Goal: Task Accomplishment & Management: Use online tool/utility

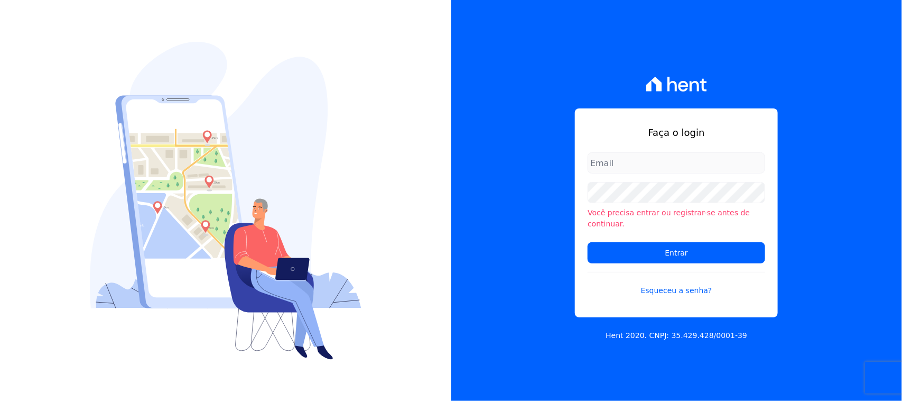
click at [689, 173] on input "email" at bounding box center [677, 162] width 178 height 21
type input "cobranca@construtorafarias.com.br"
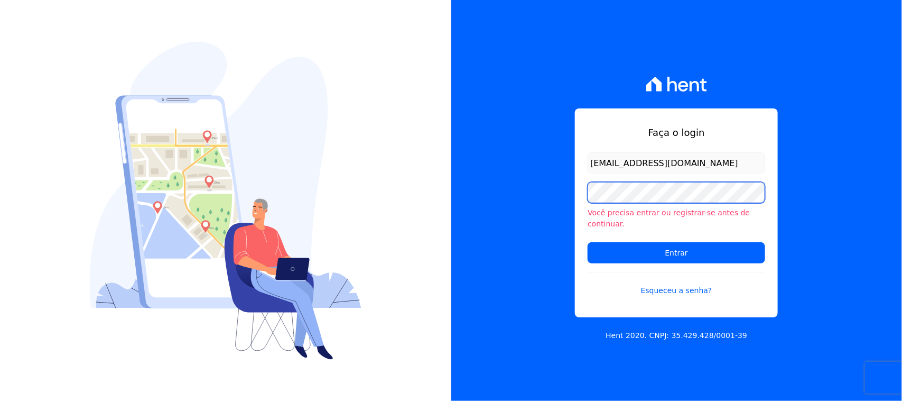
click at [588, 242] on input "Entrar" at bounding box center [677, 252] width 178 height 21
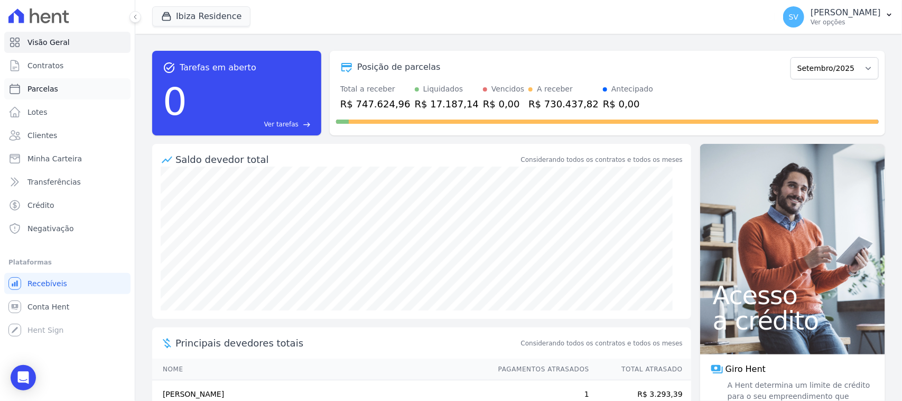
click at [68, 84] on link "Parcelas" at bounding box center [67, 88] width 126 height 21
select select
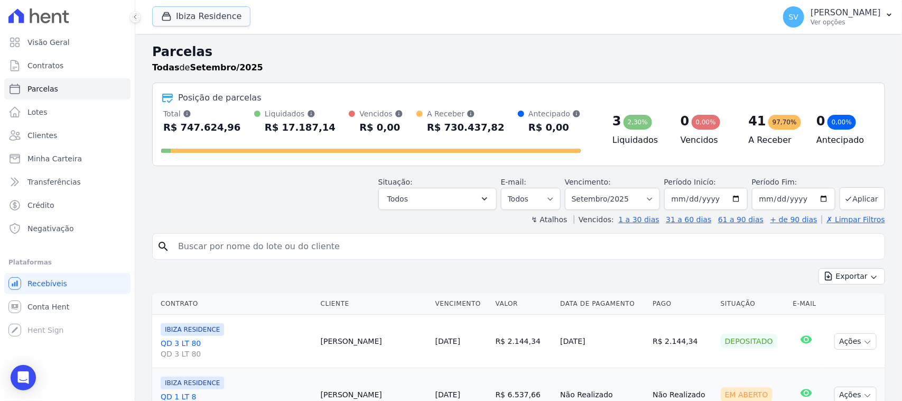
drag, startPoint x: 217, startPoint y: 20, endPoint x: 181, endPoint y: 48, distance: 45.9
click at [216, 20] on button "Ibiza Residence" at bounding box center [201, 16] width 98 height 20
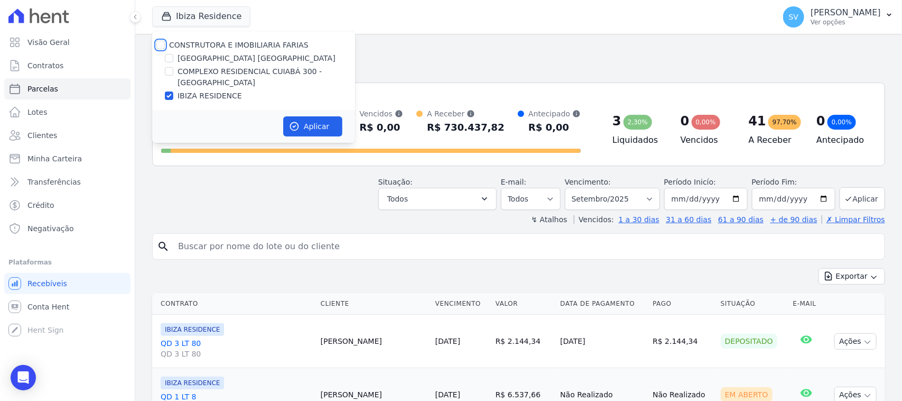
click at [159, 42] on input "CONSTRUTORA E IMOBILIARIA FARIAS" at bounding box center [160, 45] width 8 height 8
checkbox input "true"
click at [312, 127] on button "Aplicar" at bounding box center [312, 126] width 59 height 20
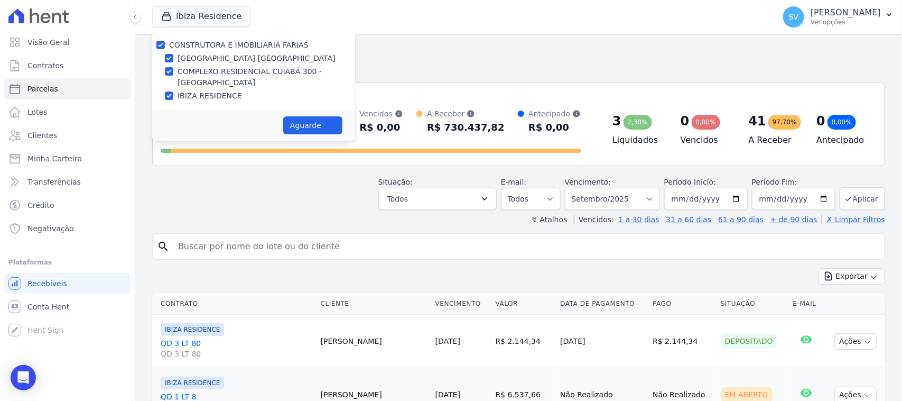
click at [321, 242] on input "search" at bounding box center [526, 246] width 709 height 21
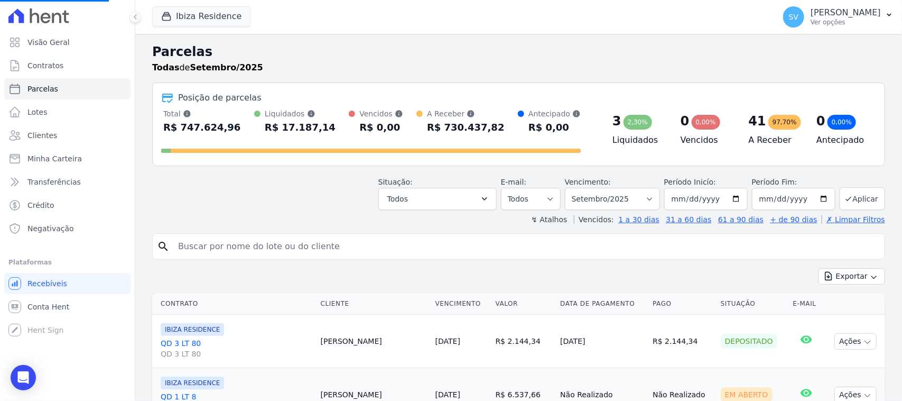
paste input "[PERSON_NAME]"
type input "[PERSON_NAME]"
select select
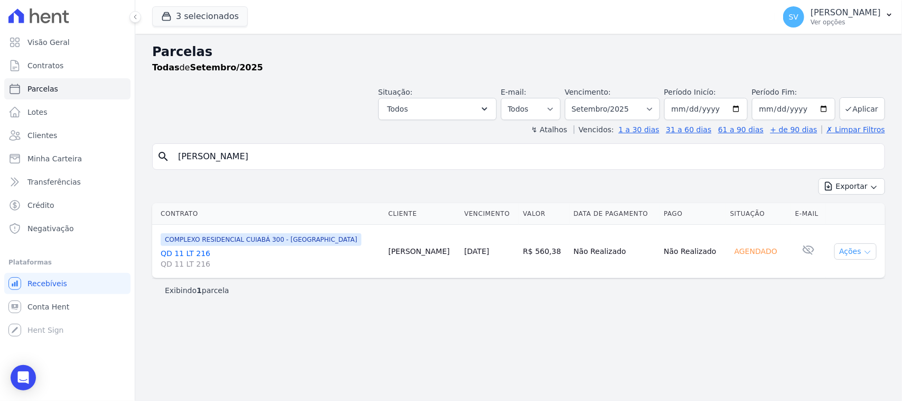
click at [856, 252] on button "Ações" at bounding box center [856, 251] width 42 height 16
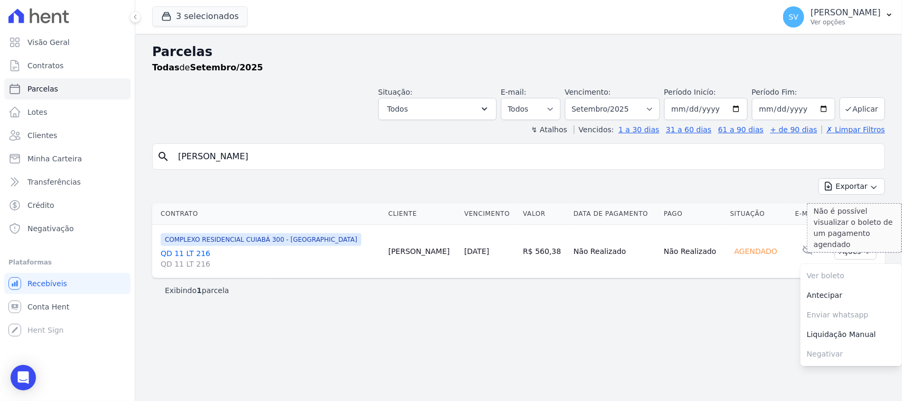
click at [840, 279] on span "Ver boleto Não é possível visualizar o boleto de um pagamento agendado" at bounding box center [852, 276] width 102 height 20
drag, startPoint x: 699, startPoint y: 195, endPoint x: 619, endPoint y: 177, distance: 82.7
click at [695, 195] on div "Exportar Exportar PDF Exportar CSV" at bounding box center [518, 190] width 733 height 25
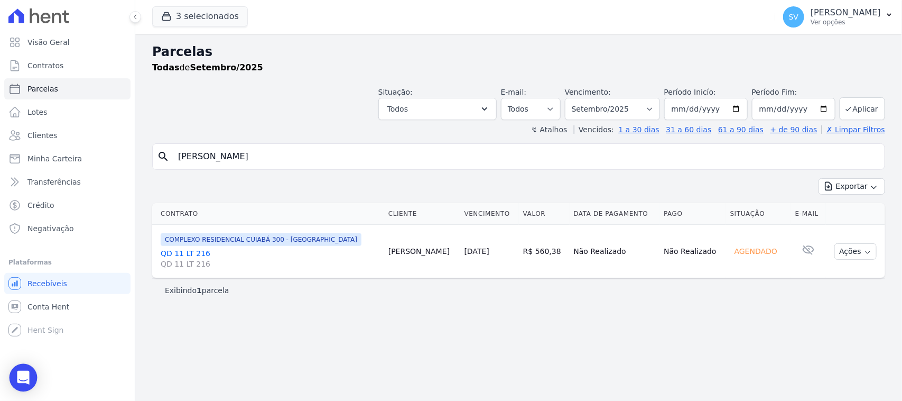
click at [28, 371] on div "Open Intercom Messenger" at bounding box center [24, 378] width 28 height 28
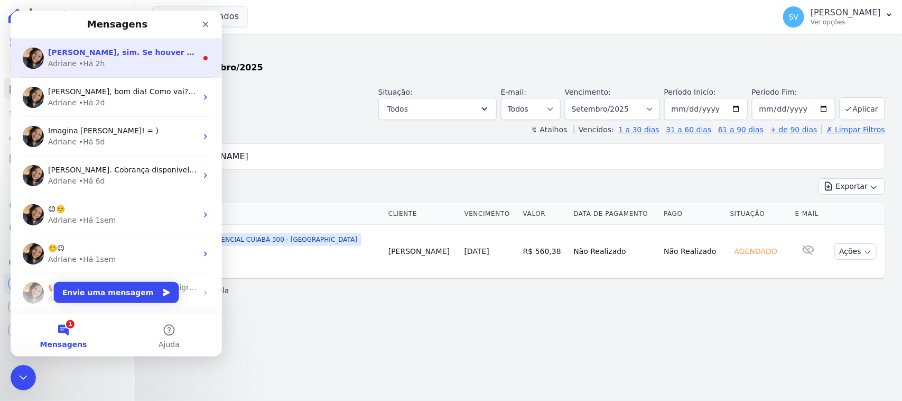
click at [154, 58] on div "Adriane • Há 2h" at bounding box center [122, 63] width 149 height 11
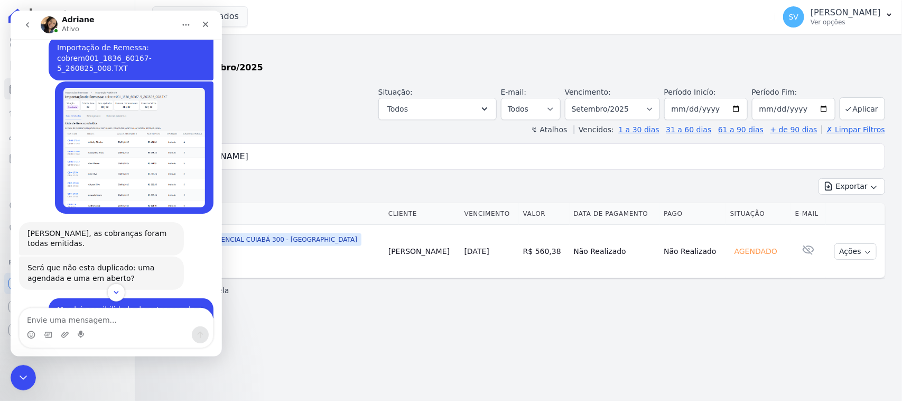
scroll to position [956, 0]
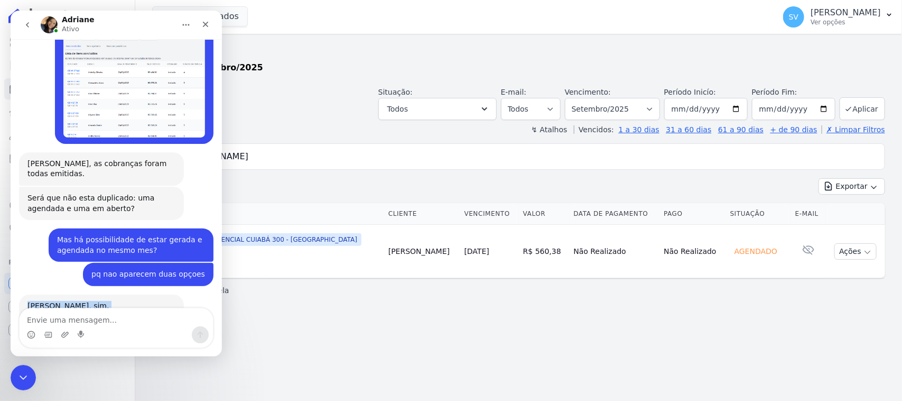
drag, startPoint x: 28, startPoint y: 245, endPoint x: 165, endPoint y: 284, distance: 142.9
click at [165, 294] on div "[PERSON_NAME], sim. Se houver a parcela pré gerada e na importação selecionar "…" at bounding box center [101, 321] width 165 height 54
click at [164, 294] on div "[PERSON_NAME], sim. Se houver a parcela pré gerada e na importação selecionar "…" at bounding box center [116, 332] width 195 height 77
drag, startPoint x: 27, startPoint y: 250, endPoint x: 165, endPoint y: 286, distance: 142.7
click at [165, 294] on div "[PERSON_NAME], sim. Se houver a parcela pré gerada e na importação selecionar "…" at bounding box center [101, 321] width 165 height 54
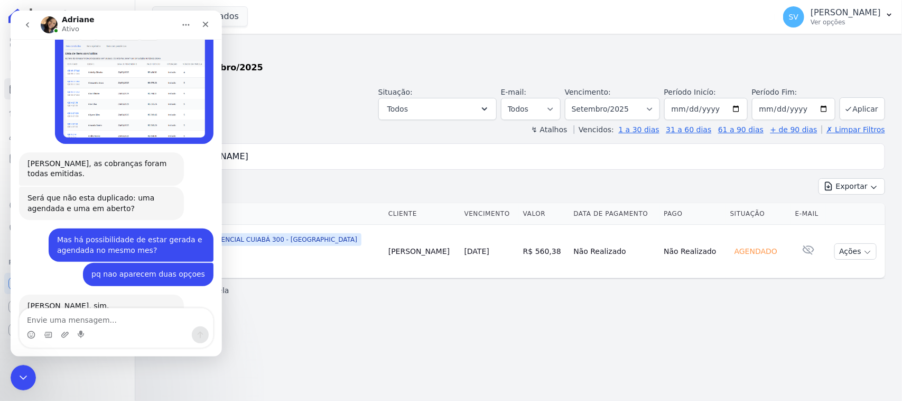
click at [154, 294] on div "[PERSON_NAME], sim. Se houver a parcela pré gerada e na importação selecionar "…" at bounding box center [116, 332] width 195 height 77
click at [167, 311] on div "Se houver a parcela pré gerada e na importação selecionar "parcela avulsa", o c…" at bounding box center [101, 326] width 148 height 31
click at [102, 263] on div "pq nao aparecem duas opçoes [PERSON_NAME] • Há 2h" at bounding box center [116, 279] width 195 height 32
drag, startPoint x: 108, startPoint y: 209, endPoint x: 191, endPoint y: 220, distance: 83.7
click at [191, 263] on div "pq nao aparecem duas opçoes [PERSON_NAME] • Há 2h" at bounding box center [148, 274] width 131 height 23
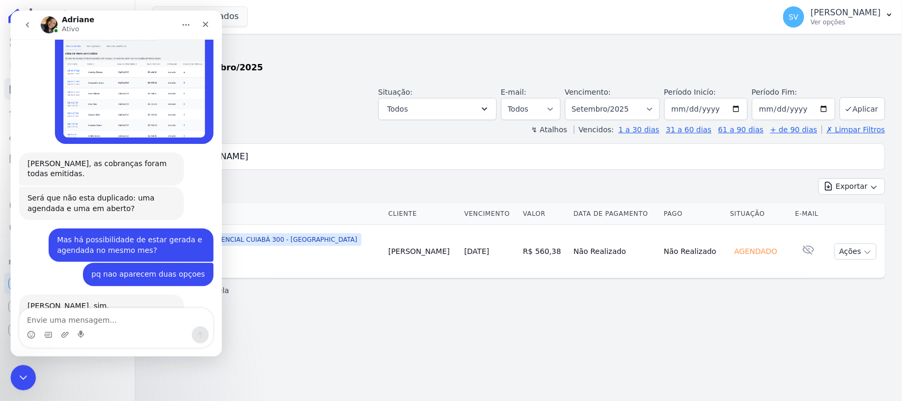
click at [174, 294] on div "[PERSON_NAME], sim. Se houver a parcela pré gerada e na importação selecionar "…" at bounding box center [116, 332] width 195 height 77
drag, startPoint x: 101, startPoint y: 134, endPoint x: 177, endPoint y: 138, distance: 76.2
click at [177, 187] on div "Será que não esta duplicado: uma agendada e uma em aberto? Adriane • Há 2h" at bounding box center [101, 203] width 165 height 33
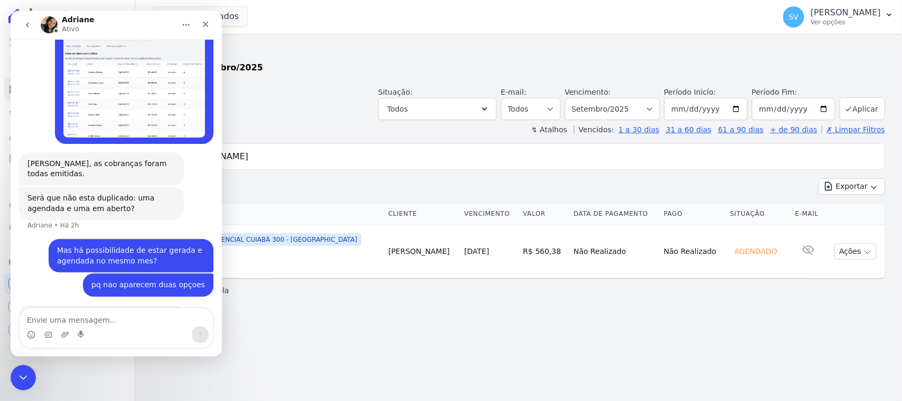
click at [189, 152] on div "[PERSON_NAME], as cobranças foram todas emitidas. Adriane • Há 2h" at bounding box center [116, 169] width 195 height 34
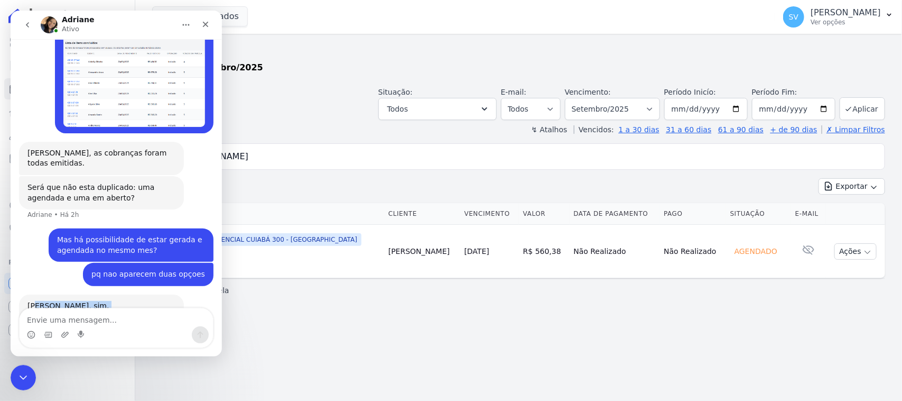
drag, startPoint x: 40, startPoint y: 246, endPoint x: 165, endPoint y: 282, distance: 130.2
click at [175, 301] on div "[PERSON_NAME], sim. Se houver a parcela pré gerada e na importação selecionar "…" at bounding box center [101, 321] width 148 height 41
click at [187, 294] on div "[PERSON_NAME], sim. Se houver a parcela pré gerada e na importação selecionar "…" at bounding box center [116, 332] width 195 height 77
click at [146, 294] on div "[PERSON_NAME], sim. Se houver a parcela pré gerada e na importação selecionar "…" at bounding box center [116, 332] width 195 height 77
click at [116, 321] on textarea "Envie uma mensagem..." at bounding box center [116, 317] width 193 height 18
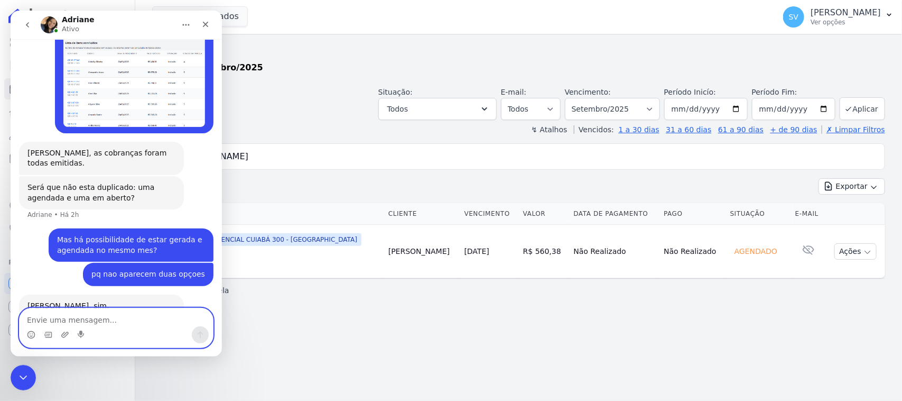
type textarea "e"
click at [163, 321] on textarea "Envie uma mensagem..." at bounding box center [116, 317] width 193 height 18
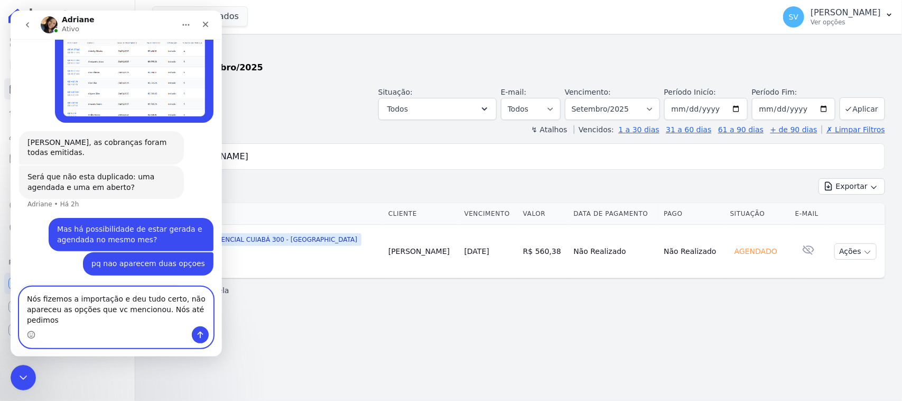
scroll to position [988, 0]
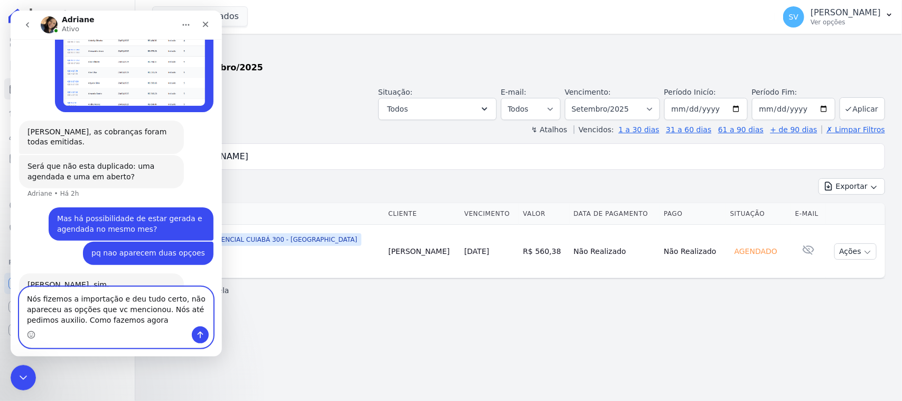
type textarea "Nós fizemos a importação e deu tudo certo, não apareceu as opções que vc mencio…"
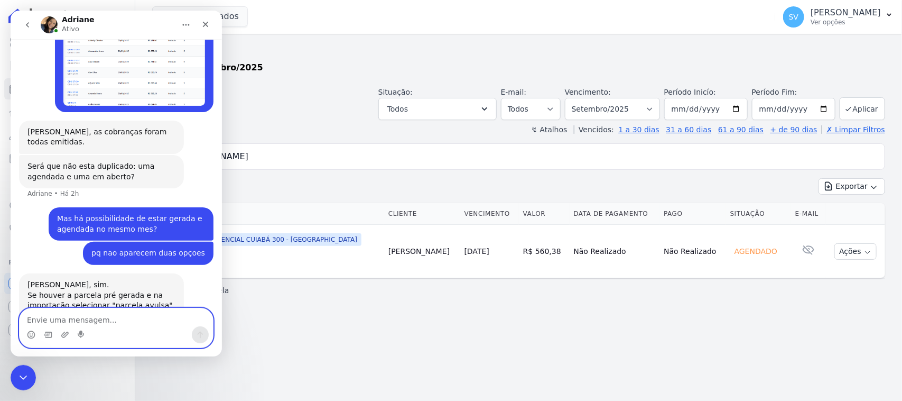
scroll to position [1029, 0]
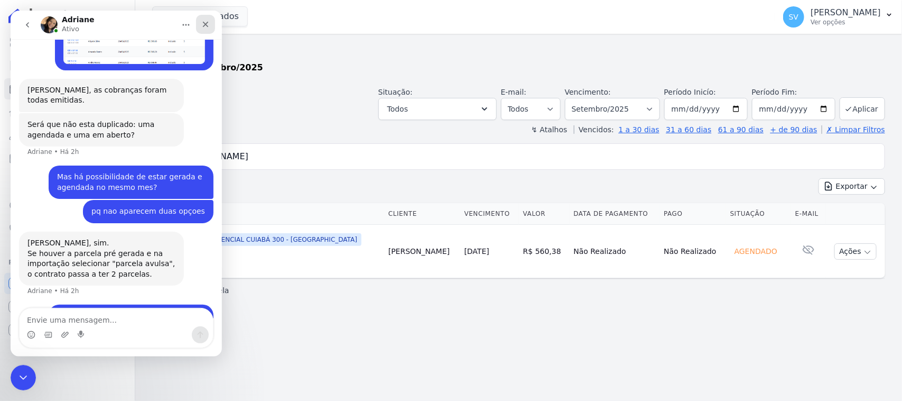
click at [198, 25] on div "Fechar" at bounding box center [205, 24] width 19 height 19
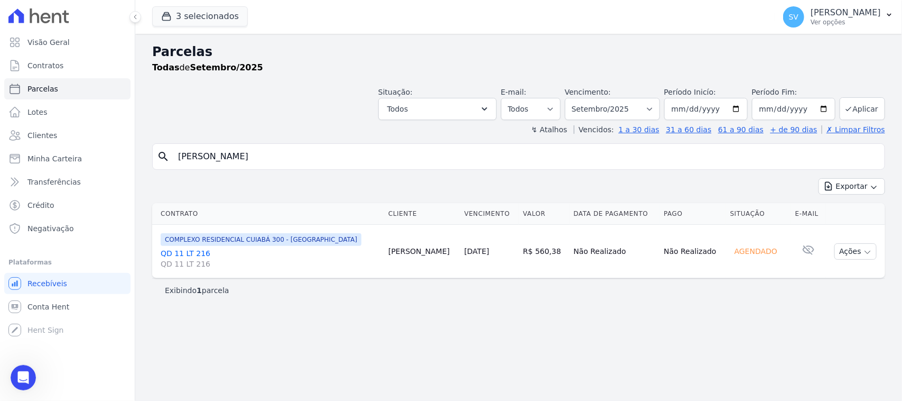
scroll to position [1019, 0]
click at [447, 159] on input "[PERSON_NAME]" at bounding box center [526, 156] width 709 height 21
click at [492, 319] on div "Parcelas Todas de Setembro/2025 Situação: Agendado Em Aberto Pago Processando C…" at bounding box center [518, 217] width 767 height 367
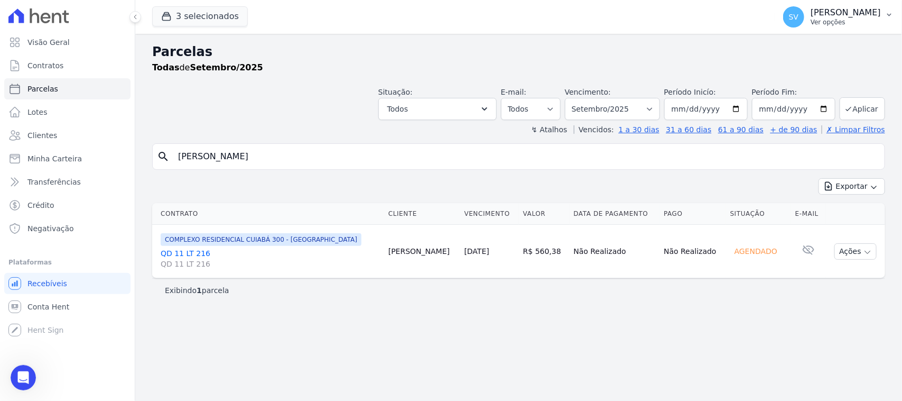
drag, startPoint x: 823, startPoint y: 3, endPoint x: 824, endPoint y: 17, distance: 13.8
click at [823, 4] on div "SV [PERSON_NAME] Ver opções Perfil do empreendimento Faturas Importar remessas …" at bounding box center [838, 17] width 127 height 34
click at [824, 16] on p "[PERSON_NAME]" at bounding box center [846, 12] width 70 height 11
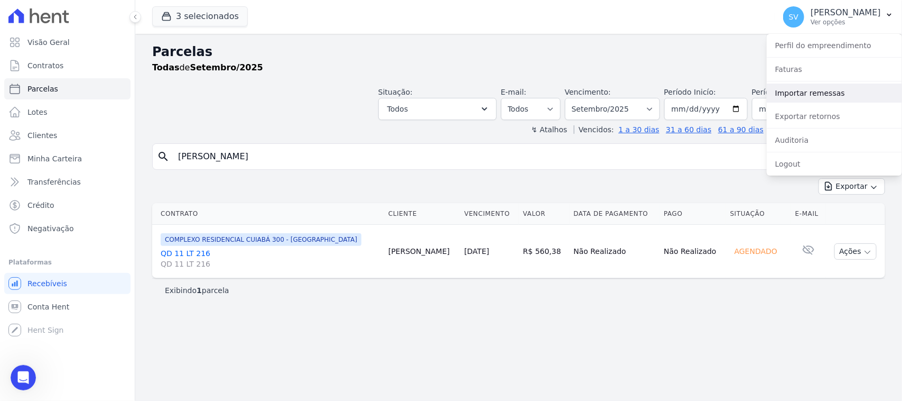
click at [844, 99] on link "Importar remessas" at bounding box center [834, 93] width 135 height 19
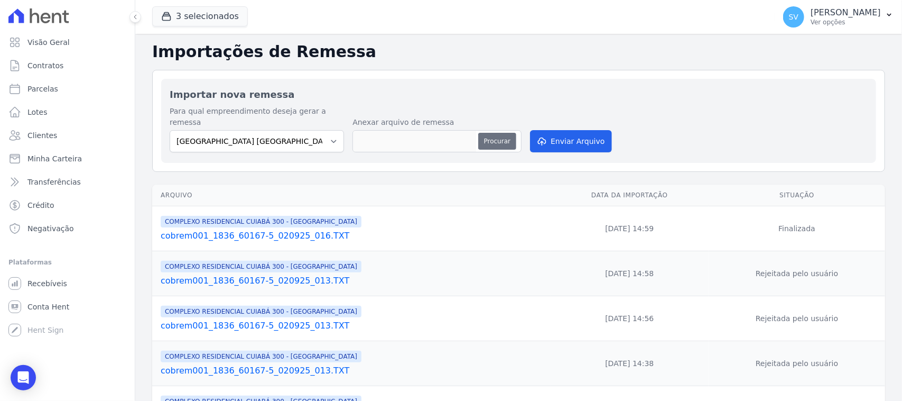
click at [513, 133] on button "Procurar" at bounding box center [497, 141] width 38 height 17
click at [503, 133] on button "Procurar" at bounding box center [497, 141] width 38 height 17
type input "cobrem001_1836_60167-5_030925_001.TXT"
click at [556, 130] on button "Enviar Arquivo" at bounding box center [570, 141] width 81 height 22
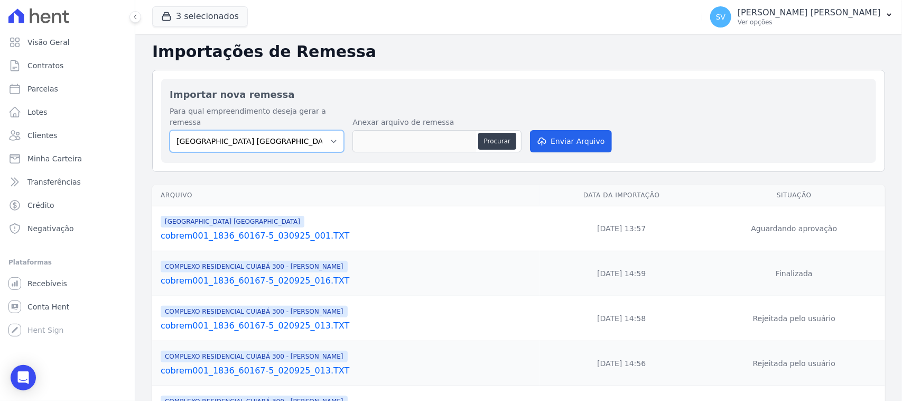
click at [291, 136] on select "BAHAMAS EAST VILLAGE COMPLEXO RESIDENCIAL CUIABÁ 300 - JOÃO DE BARRO IBIZA RESI…" at bounding box center [257, 141] width 174 height 22
click at [170, 130] on select "BAHAMAS EAST VILLAGE COMPLEXO RESIDENCIAL CUIABÁ 300 - JOÃO DE BARRO IBIZA RESI…" at bounding box center [257, 141] width 174 height 22
click at [270, 137] on select "BAHAMAS EAST VILLAGE COMPLEXO RESIDENCIAL CUIABÁ 300 - JOÃO DE BARRO IBIZA RESI…" at bounding box center [257, 141] width 174 height 22
select select "a999329b-d322-46c5-b2df-9163b092fb9b"
click at [170, 130] on select "BAHAMAS EAST VILLAGE COMPLEXO RESIDENCIAL CUIABÁ 300 - JOÃO DE BARRO IBIZA RESI…" at bounding box center [257, 141] width 174 height 22
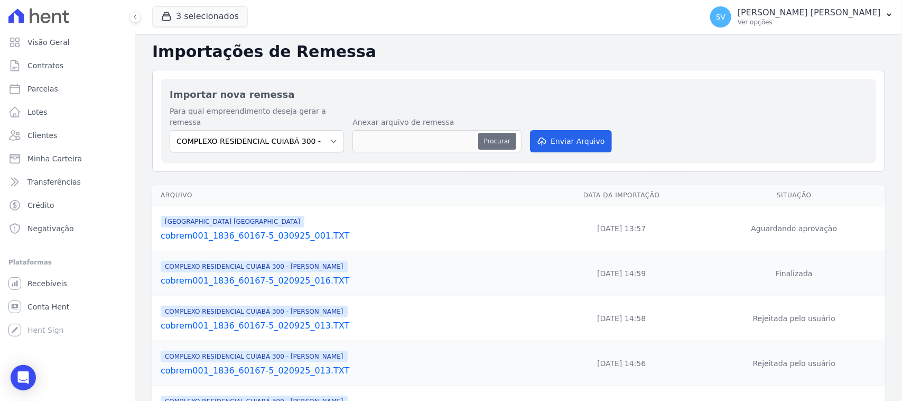
click at [497, 133] on button "Procurar" at bounding box center [497, 141] width 38 height 17
type input "cobrem001_1836_60167-5_030925_001.TXT"
click at [582, 133] on button "Enviar Arquivo" at bounding box center [570, 141] width 81 height 22
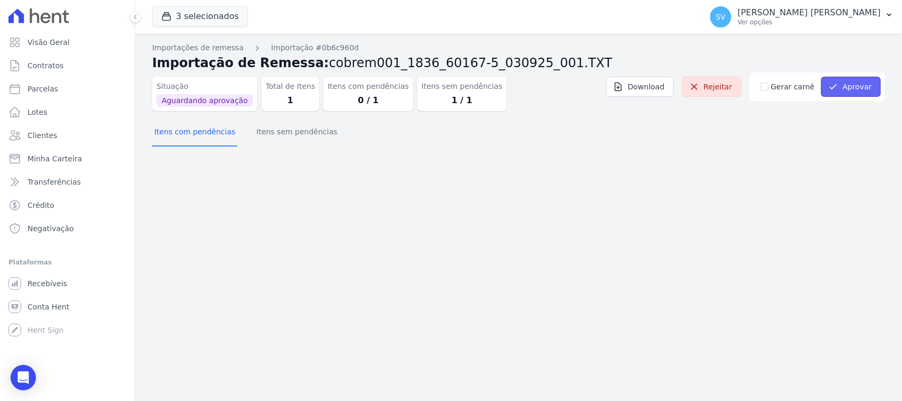
click at [833, 88] on icon "submit" at bounding box center [833, 86] width 11 height 11
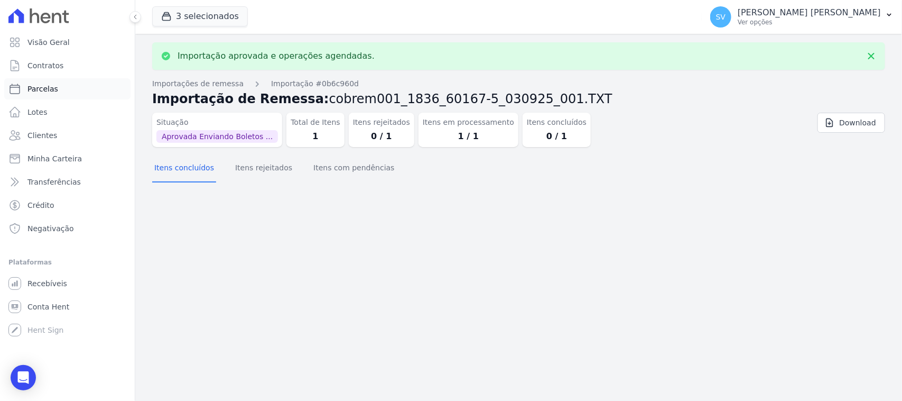
click at [73, 91] on link "Parcelas" at bounding box center [67, 88] width 126 height 21
select select
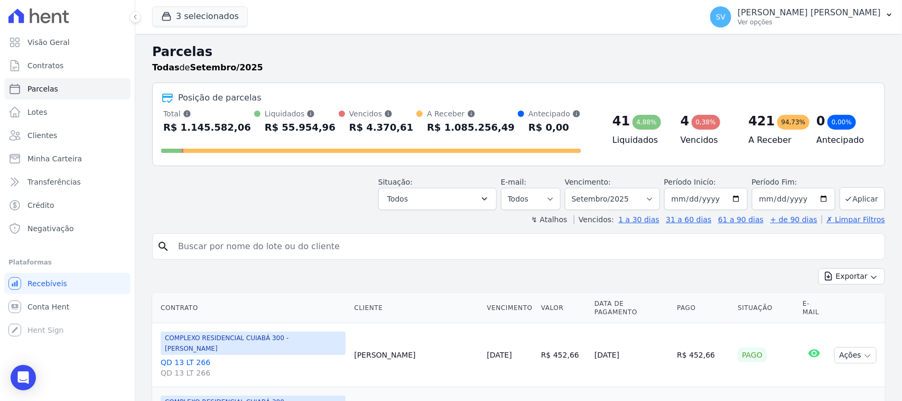
click at [266, 242] on input "search" at bounding box center [526, 246] width 709 height 21
paste input "[PERSON_NAME]"
type input "[PERSON_NAME]"
select select
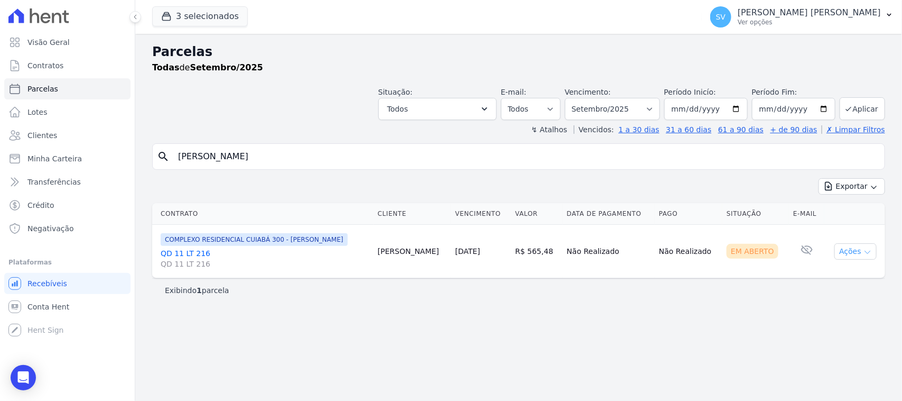
click at [847, 252] on button "Ações" at bounding box center [856, 251] width 42 height 16
click at [826, 278] on link "Ver boleto" at bounding box center [852, 276] width 102 height 20
